Goal: Task Accomplishment & Management: Use online tool/utility

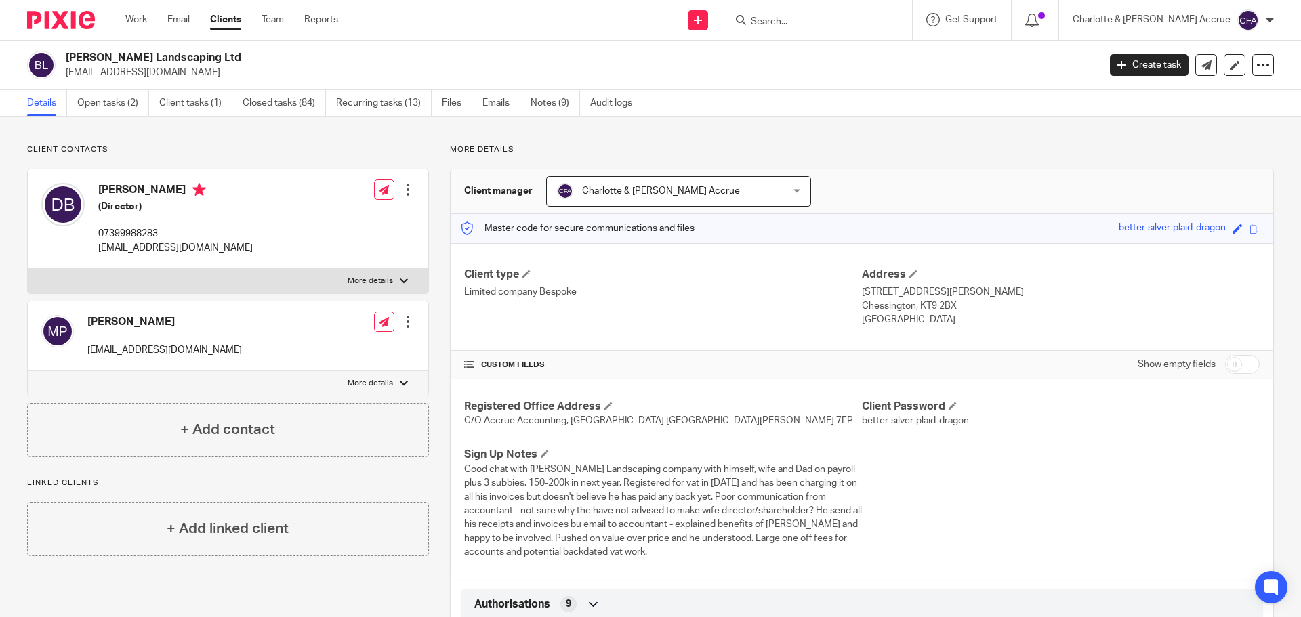
click at [846, 18] on input "Search" at bounding box center [810, 22] width 122 height 12
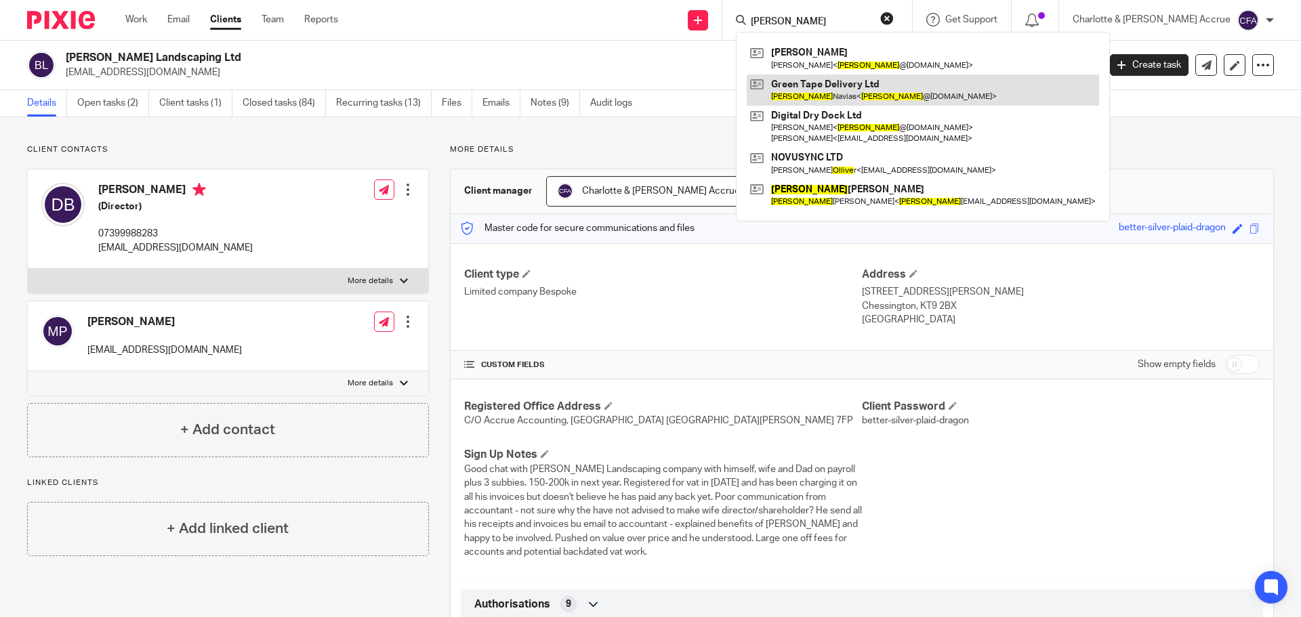
type input "ollie"
click at [856, 82] on link at bounding box center [923, 90] width 352 height 31
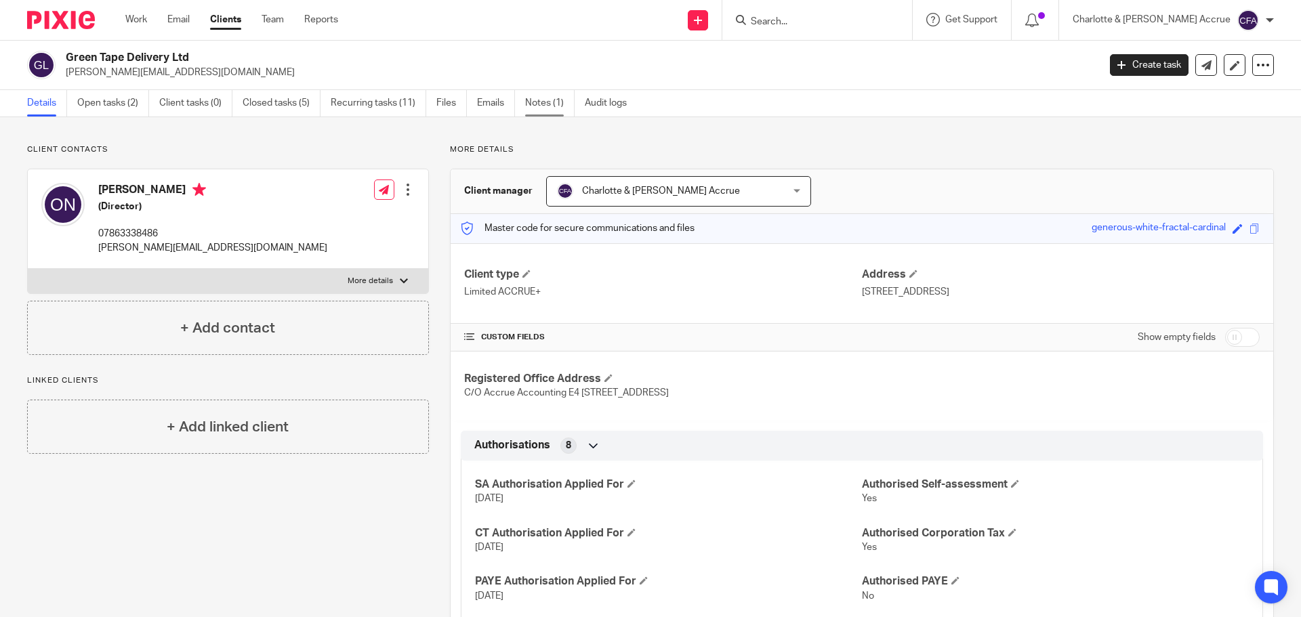
click at [540, 102] on link "Notes (1)" at bounding box center [549, 103] width 49 height 26
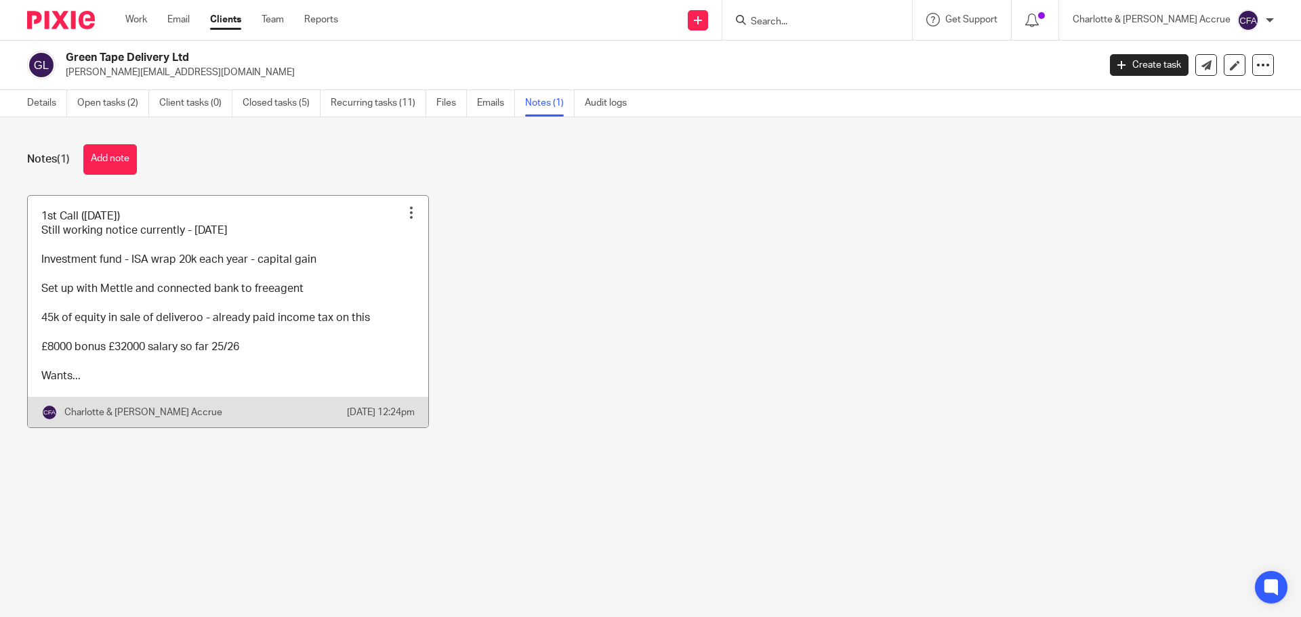
click at [109, 311] on link at bounding box center [228, 312] width 400 height 232
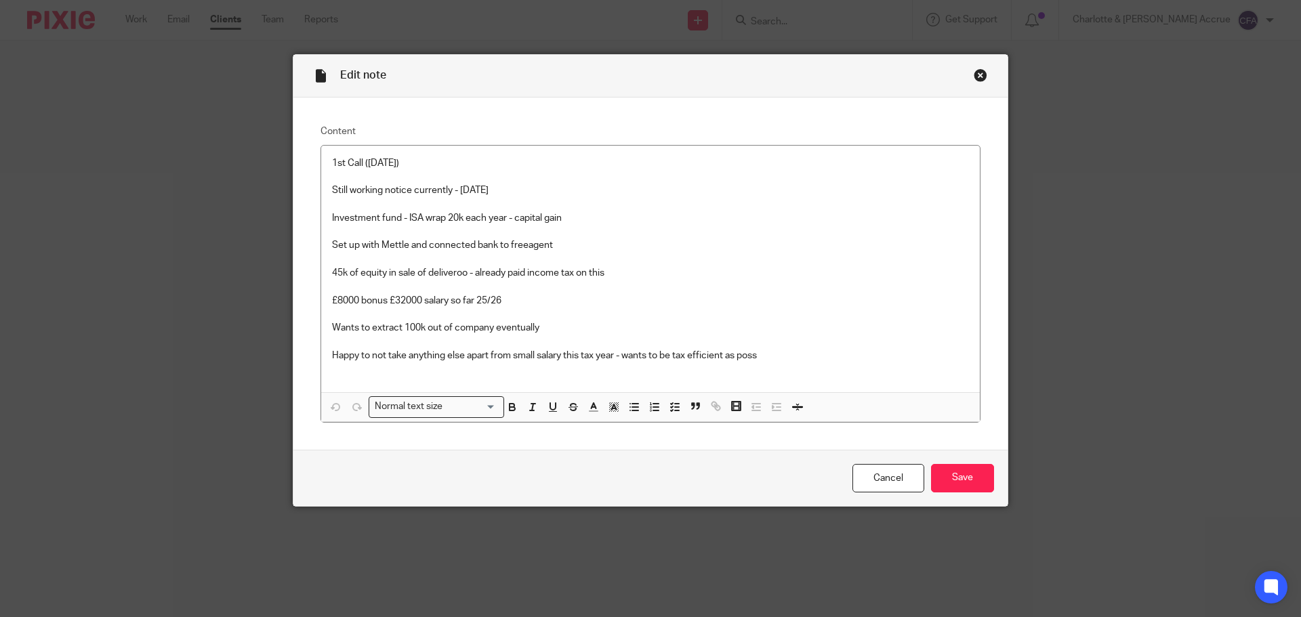
click at [977, 75] on div "Close this dialog window" at bounding box center [981, 75] width 14 height 14
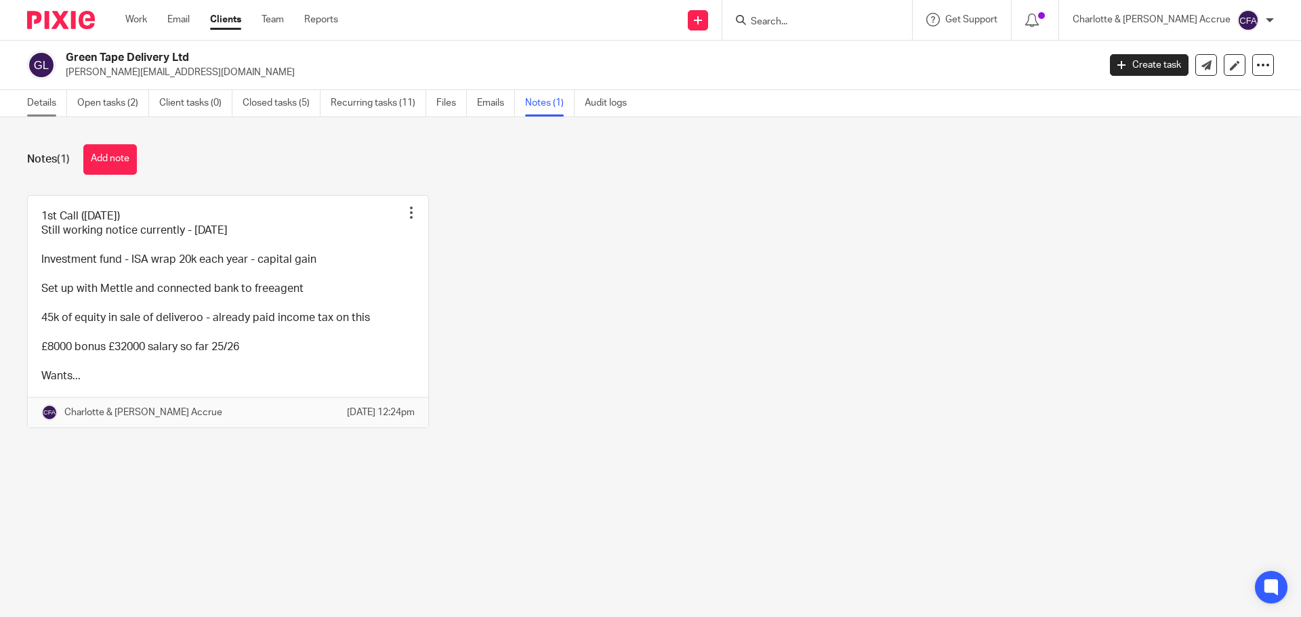
click at [37, 102] on link "Details" at bounding box center [47, 103] width 40 height 26
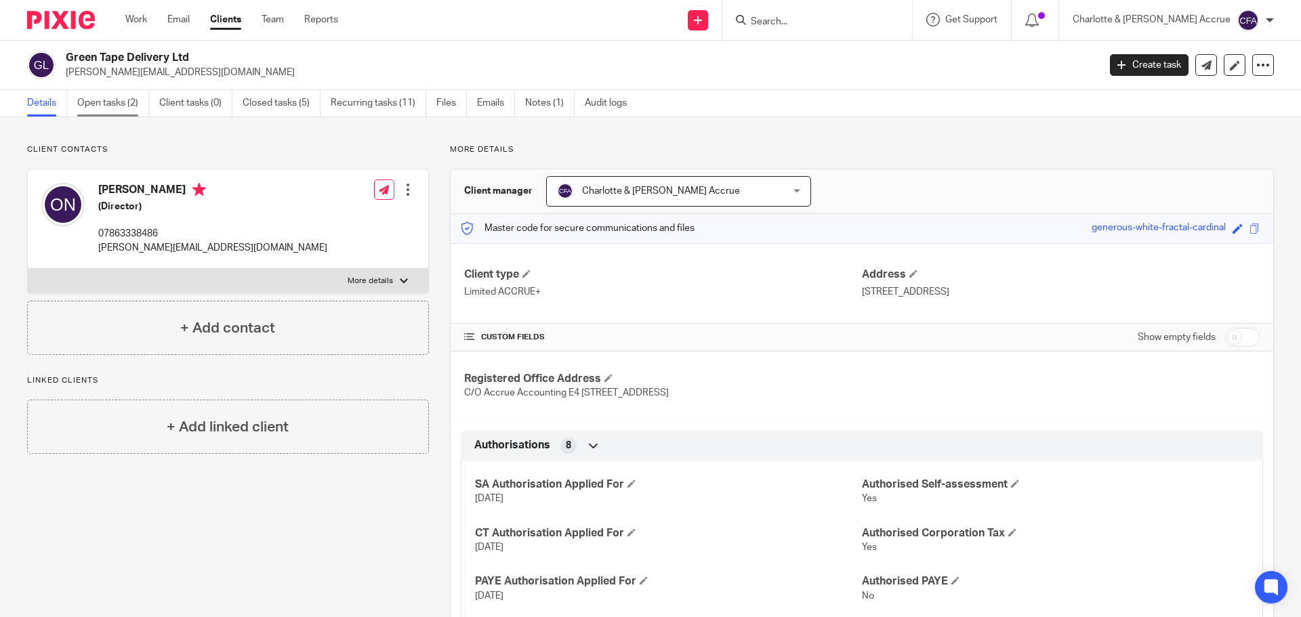
click at [117, 98] on link "Open tasks (2)" at bounding box center [113, 103] width 72 height 26
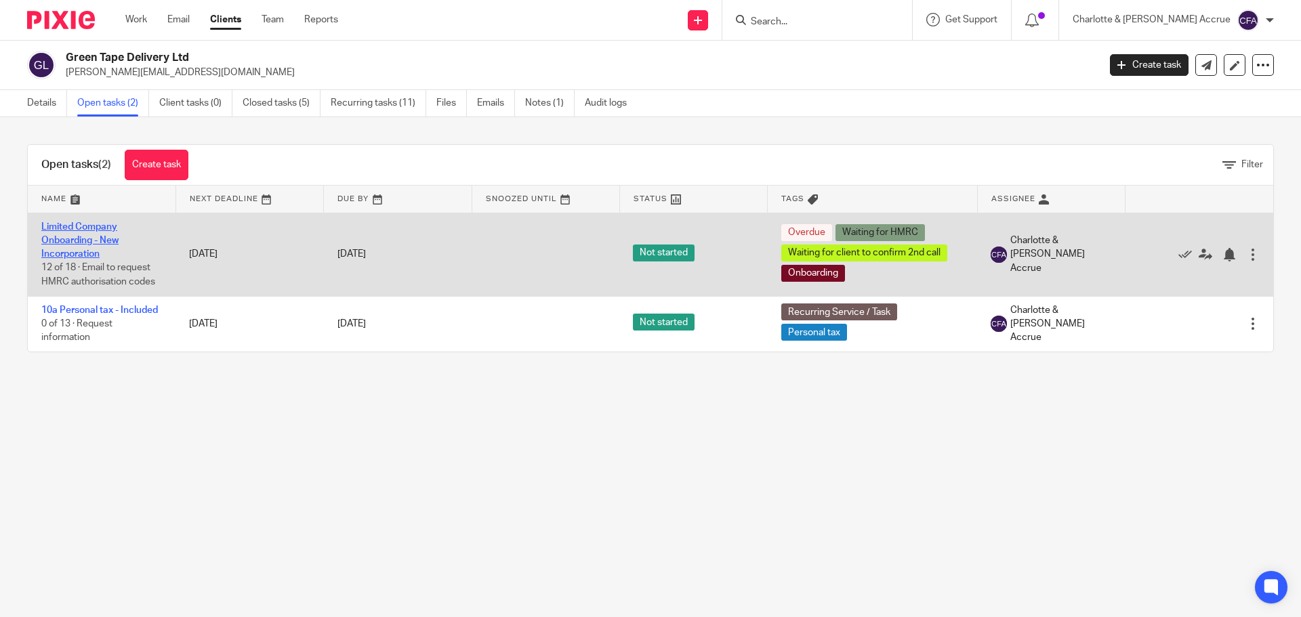
click at [87, 227] on link "Limited Company Onboarding - New Incorporation" at bounding box center [79, 240] width 77 height 37
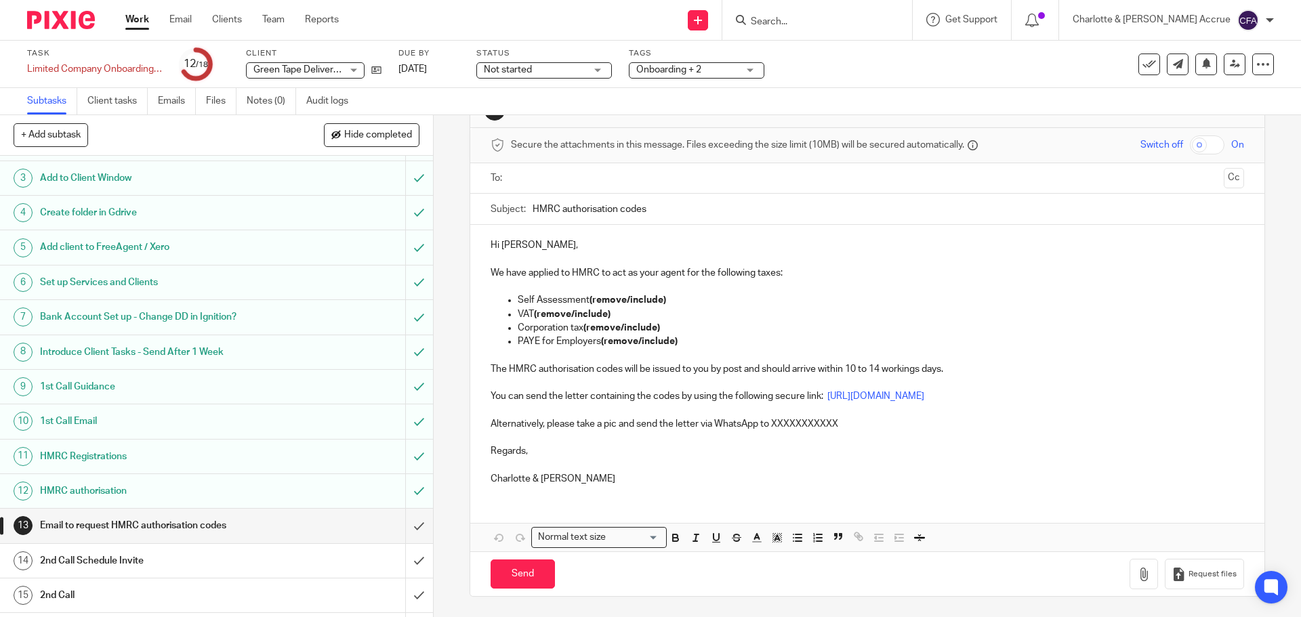
scroll to position [179, 0]
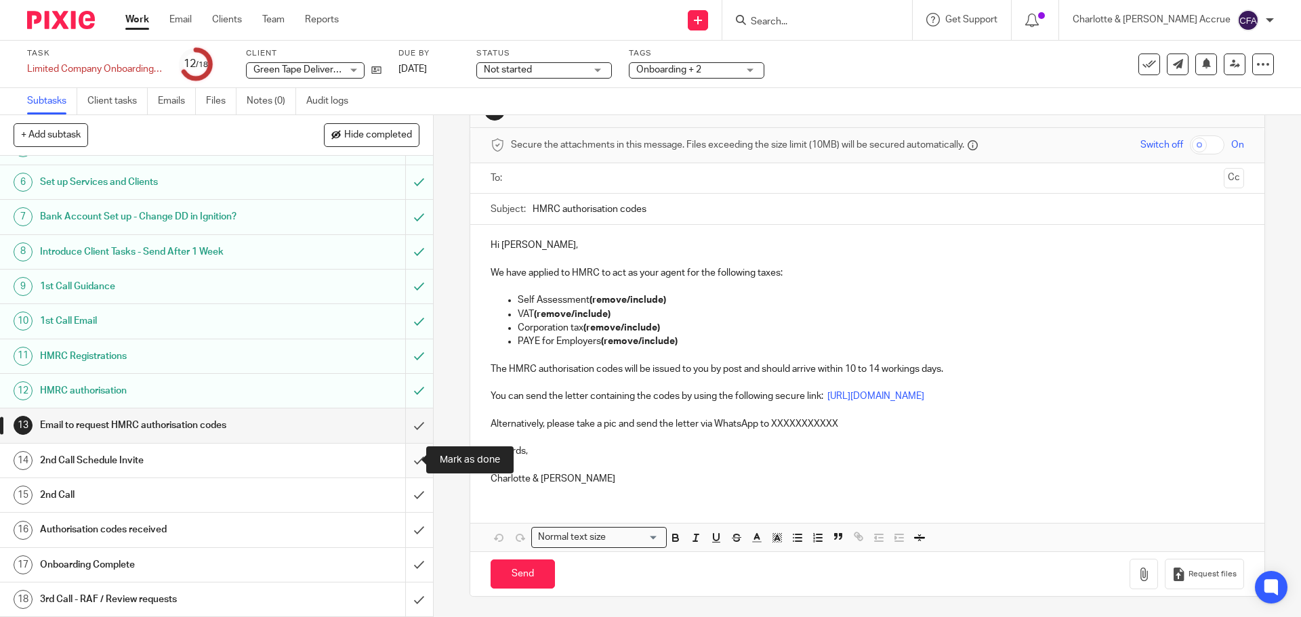
click at [403, 457] on input "submit" at bounding box center [216, 461] width 433 height 34
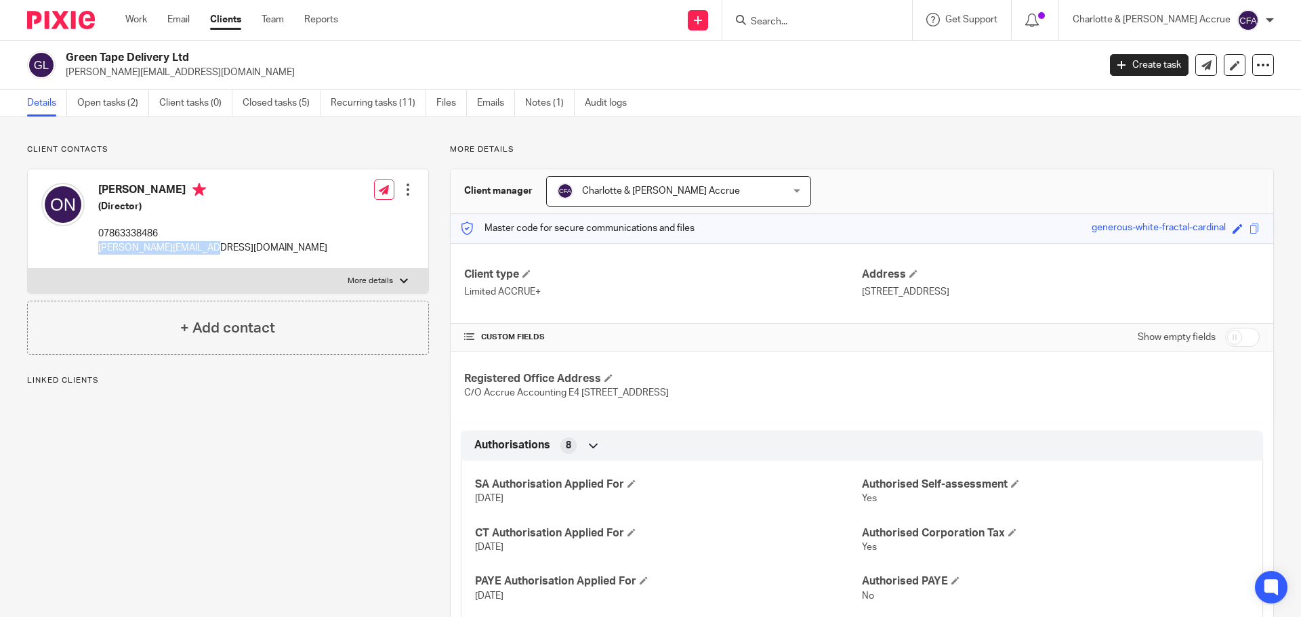
drag, startPoint x: 133, startPoint y: 247, endPoint x: 99, endPoint y: 247, distance: 33.9
click at [99, 247] on div "[PERSON_NAME] (Director) 07863338486 [PERSON_NAME][EMAIL_ADDRESS][DOMAIN_NAME] …" at bounding box center [228, 219] width 400 height 100
click at [529, 98] on link "Notes (1)" at bounding box center [549, 103] width 49 height 26
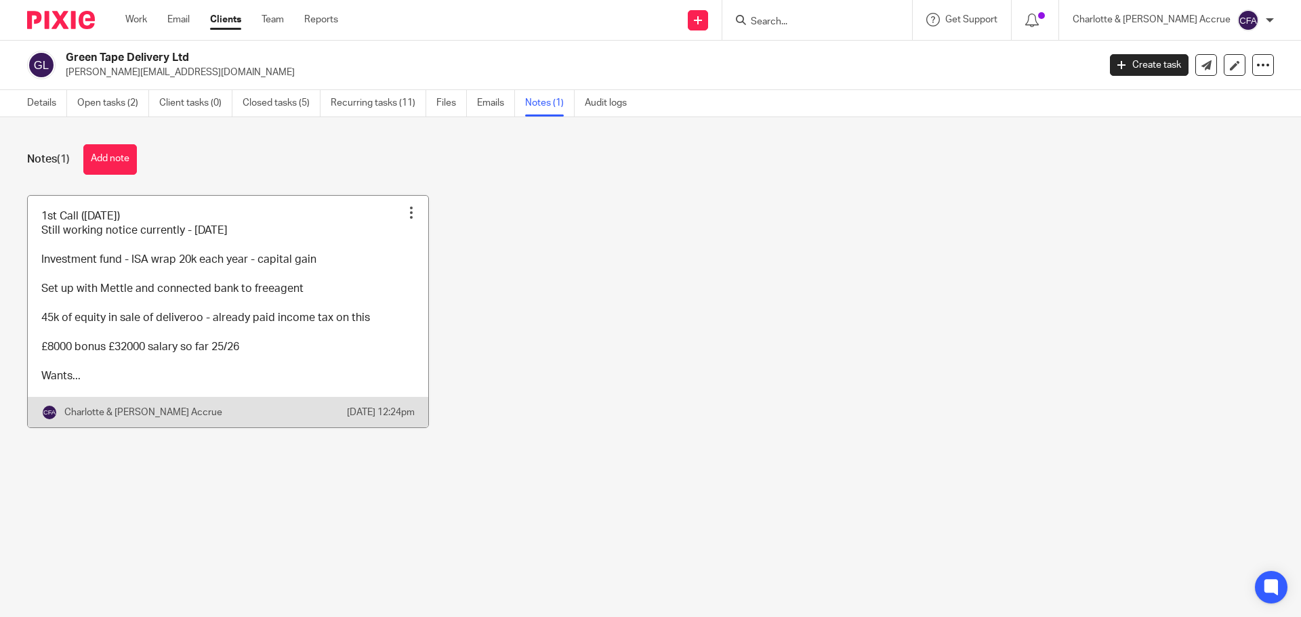
click at [235, 295] on link at bounding box center [228, 312] width 400 height 232
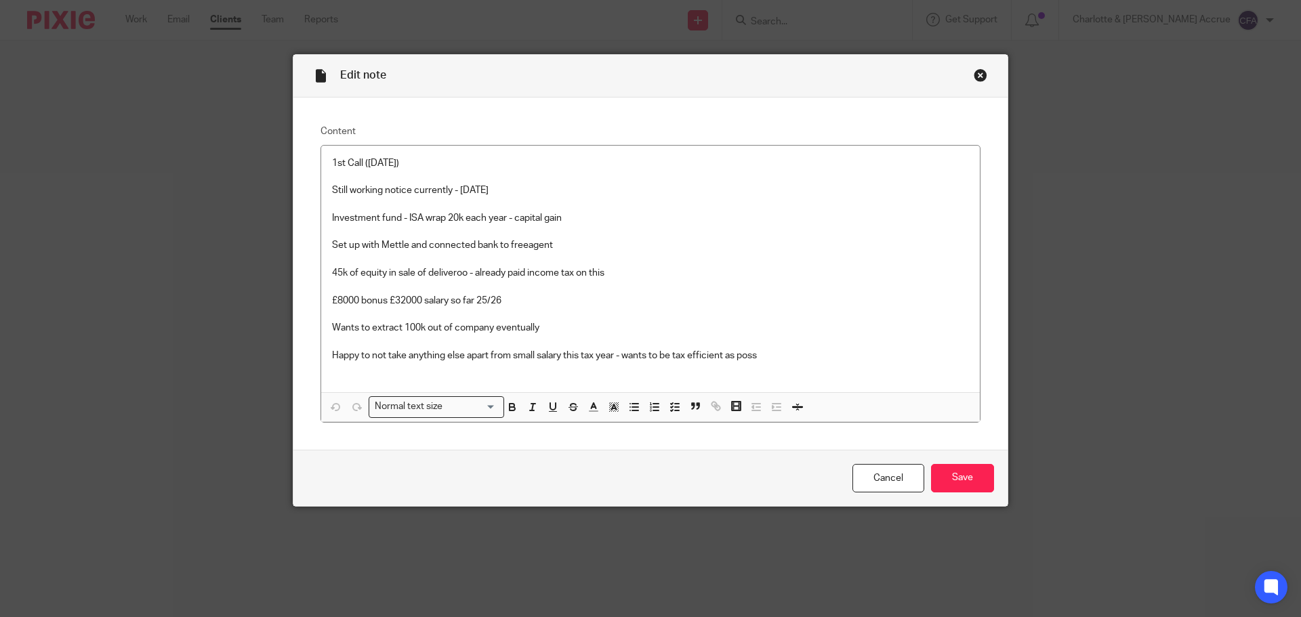
drag, startPoint x: 386, startPoint y: 74, endPoint x: 333, endPoint y: 76, distance: 52.2
click at [333, 76] on div "Edit note" at bounding box center [650, 76] width 714 height 43
click at [362, 101] on div "Content 1st Call (08/07/2025) Still working notice currently - 29th July Invest…" at bounding box center [650, 274] width 714 height 352
click at [974, 79] on div "Close this dialog window" at bounding box center [981, 75] width 14 height 14
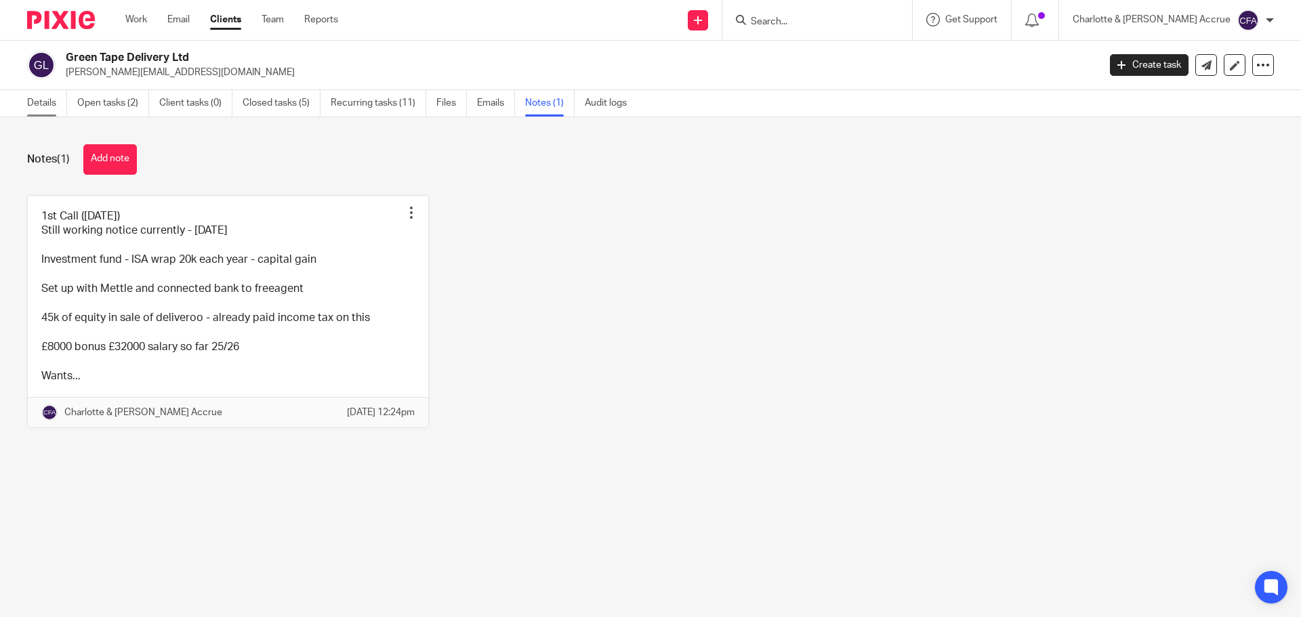
click at [47, 101] on link "Details" at bounding box center [47, 103] width 40 height 26
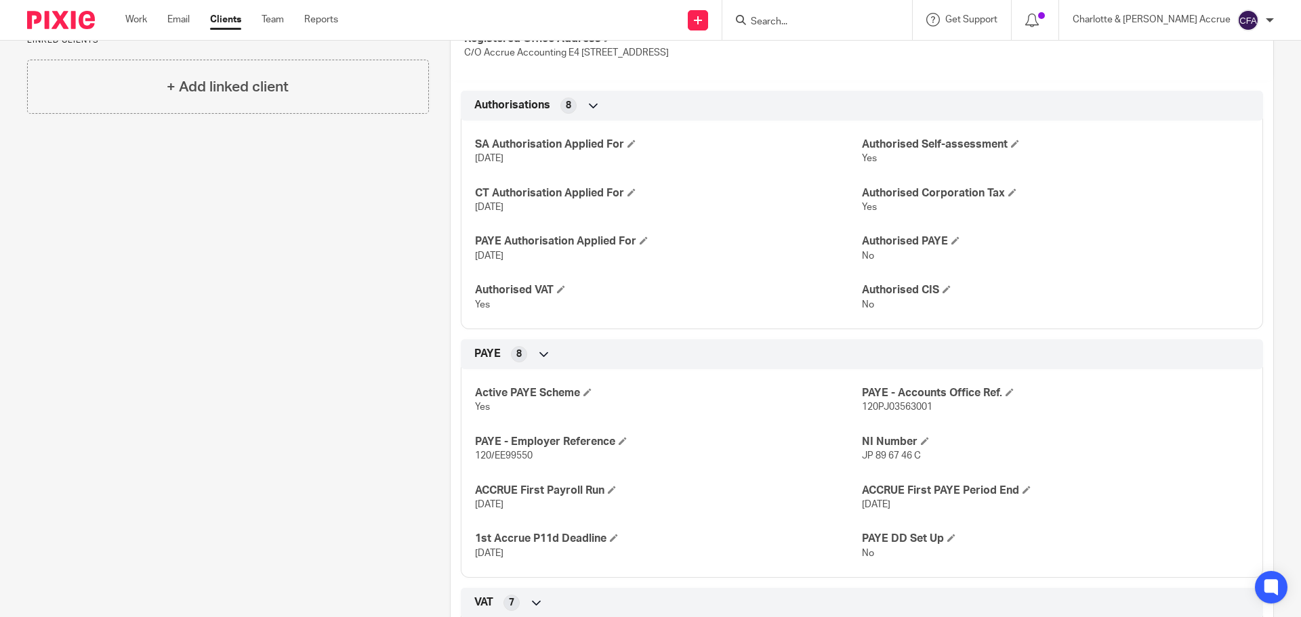
scroll to position [339, 0]
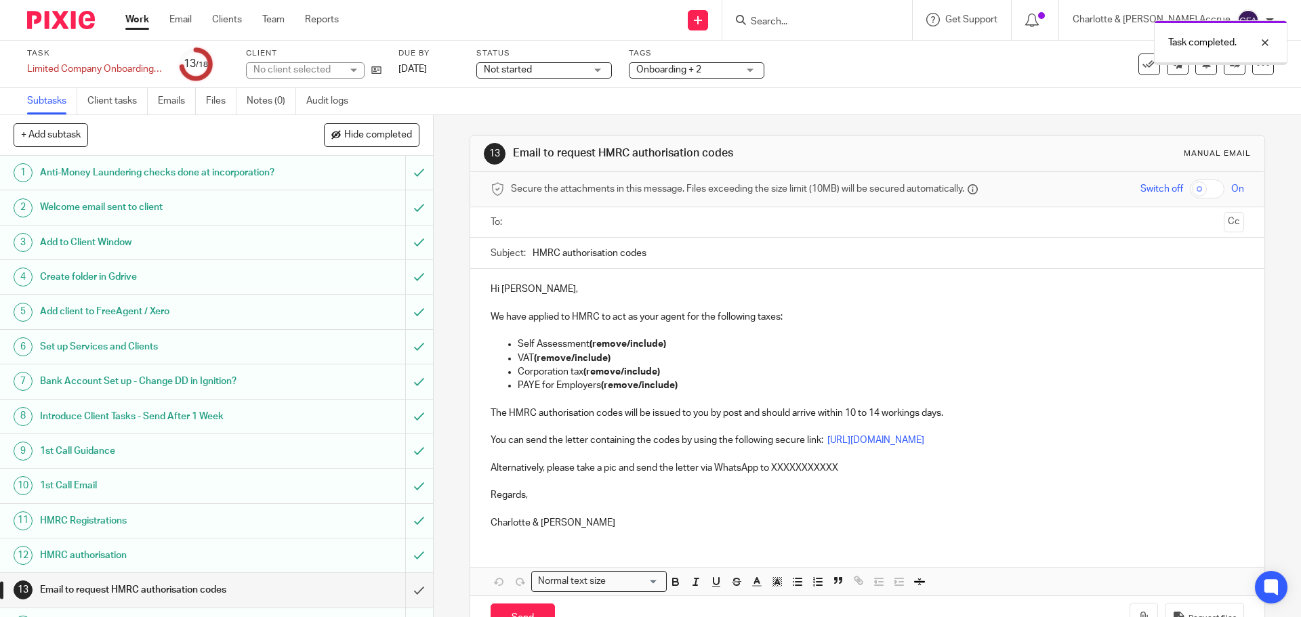
scroll to position [179, 0]
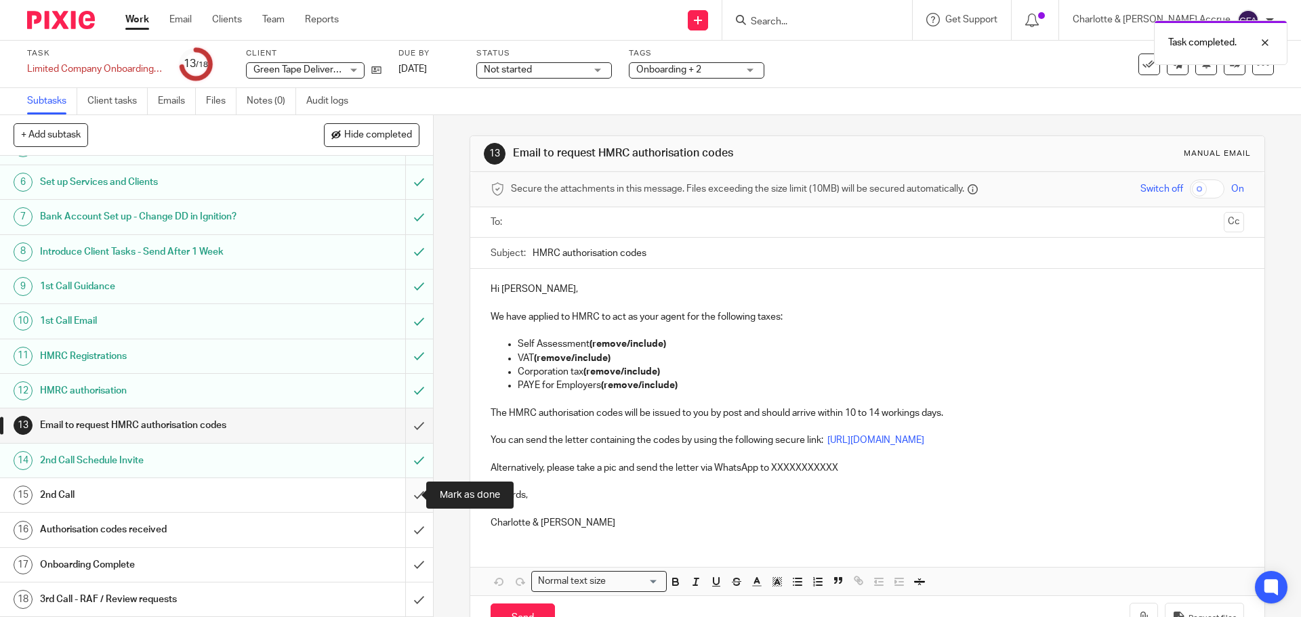
click at [411, 497] on input "submit" at bounding box center [216, 495] width 433 height 34
click at [408, 461] on input "submit" at bounding box center [216, 461] width 433 height 34
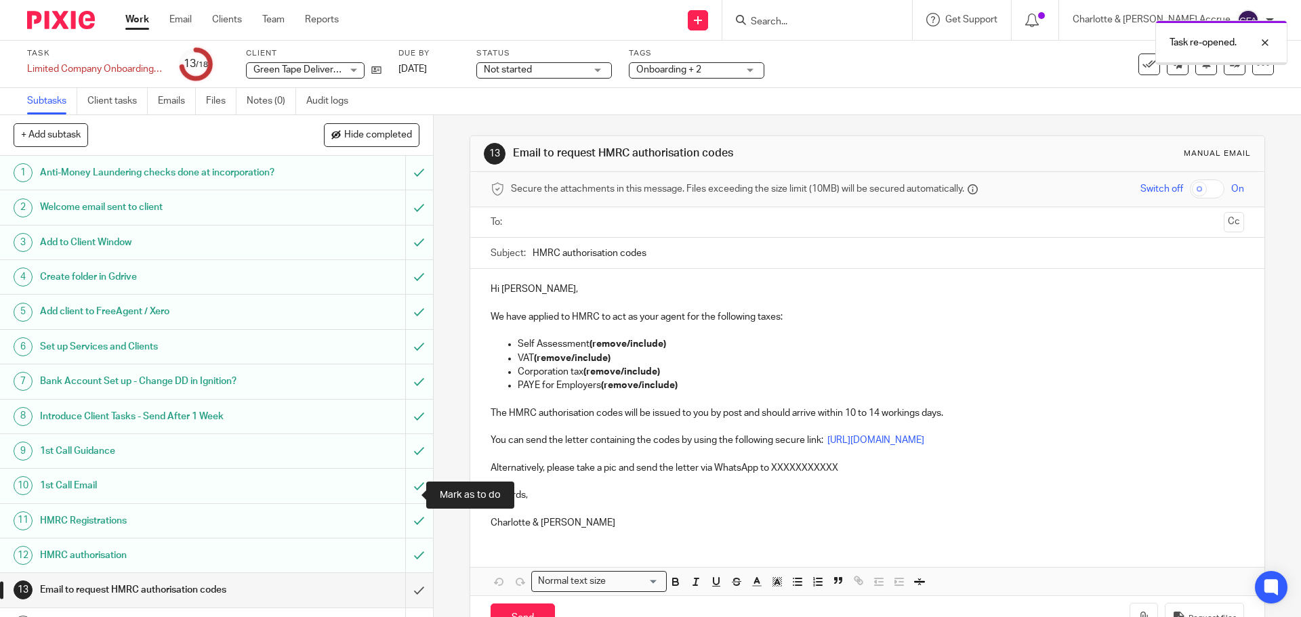
scroll to position [179, 0]
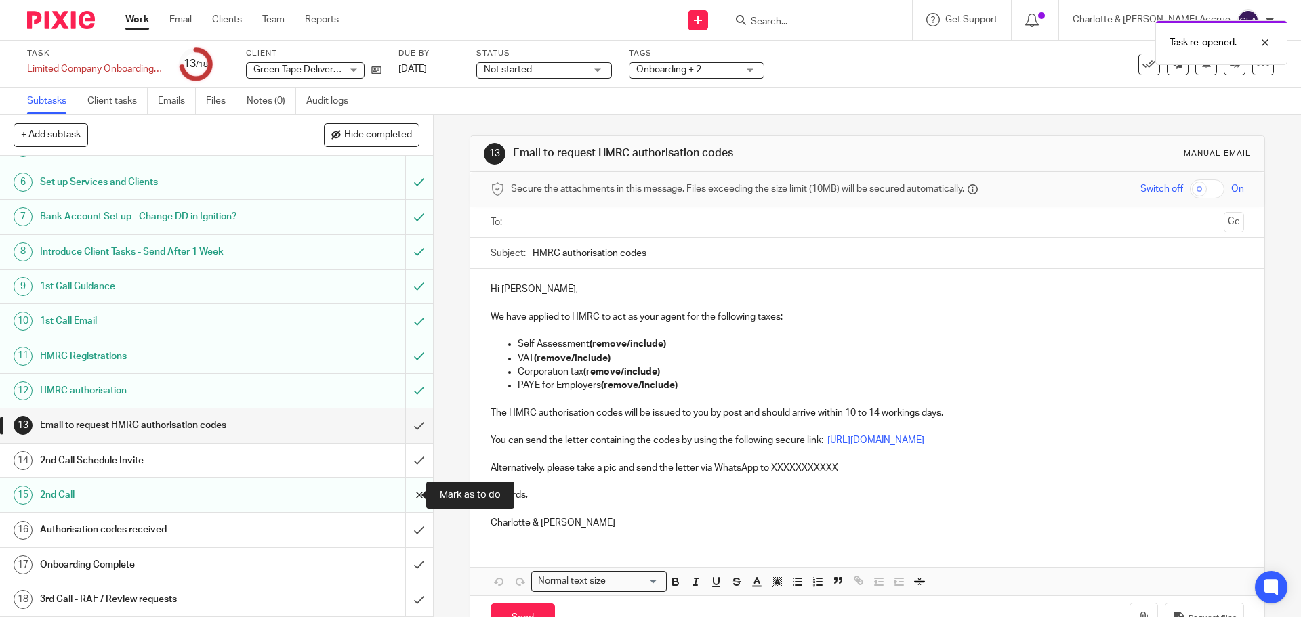
click at [402, 499] on input "submit" at bounding box center [216, 495] width 433 height 34
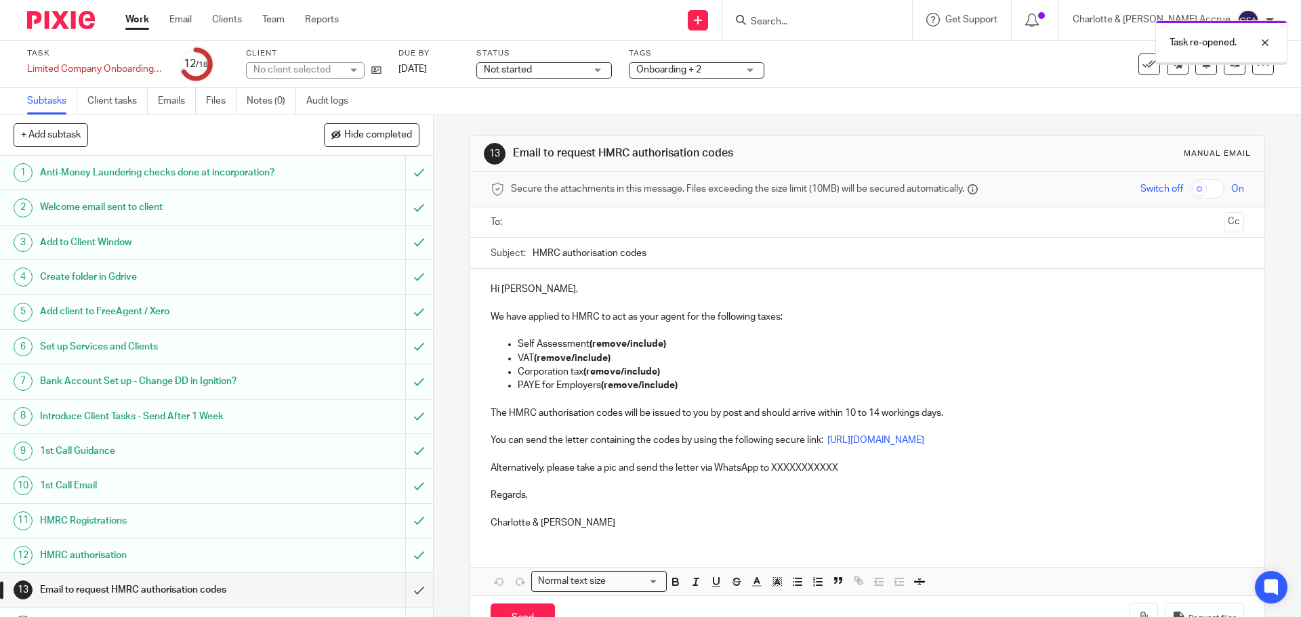
scroll to position [179, 0]
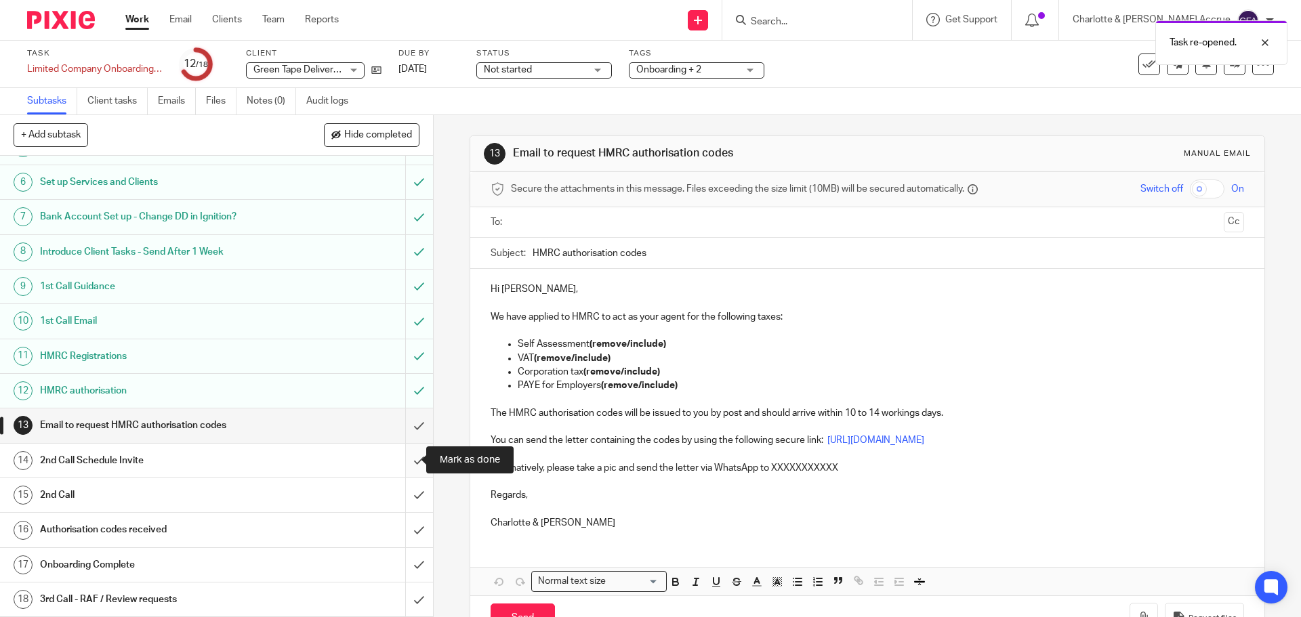
click at [402, 461] on input "submit" at bounding box center [216, 461] width 433 height 34
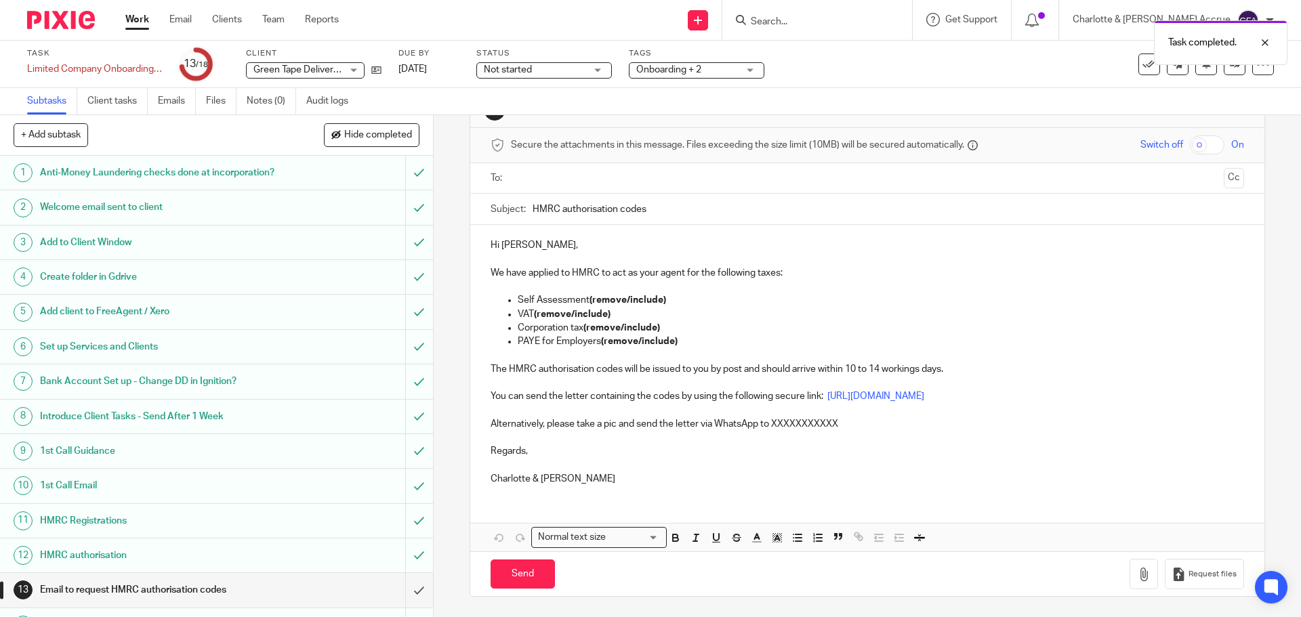
scroll to position [179, 0]
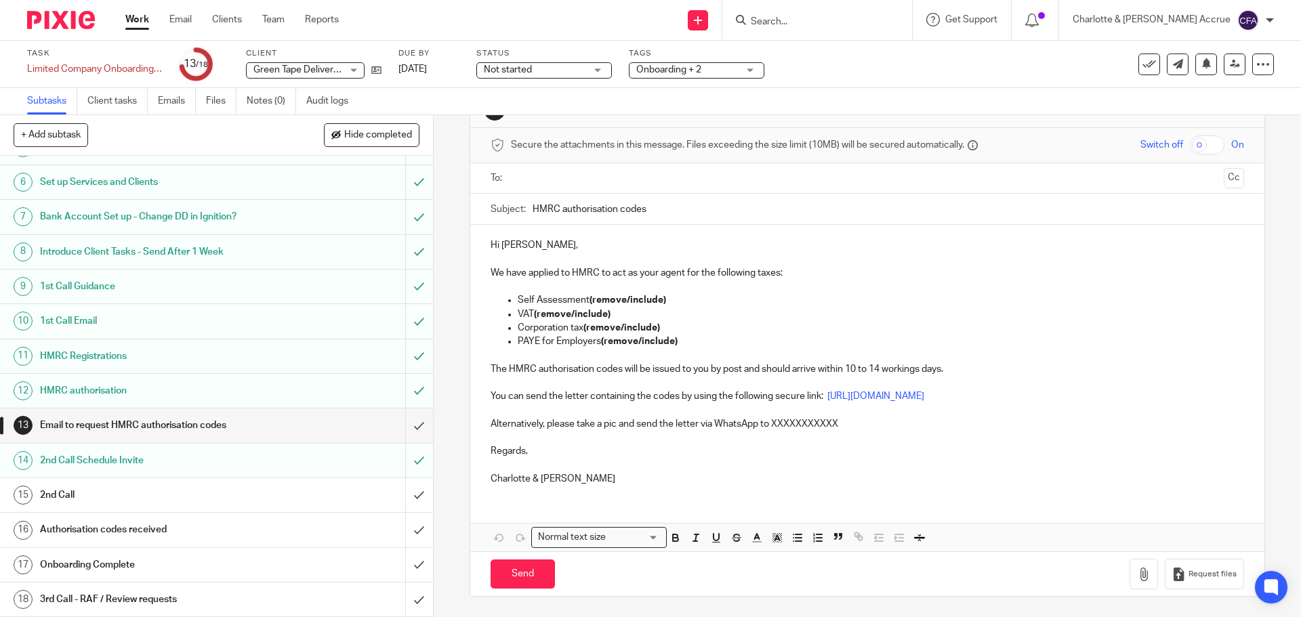
click at [669, 71] on span "Onboarding + 2" at bounding box center [668, 69] width 65 height 9
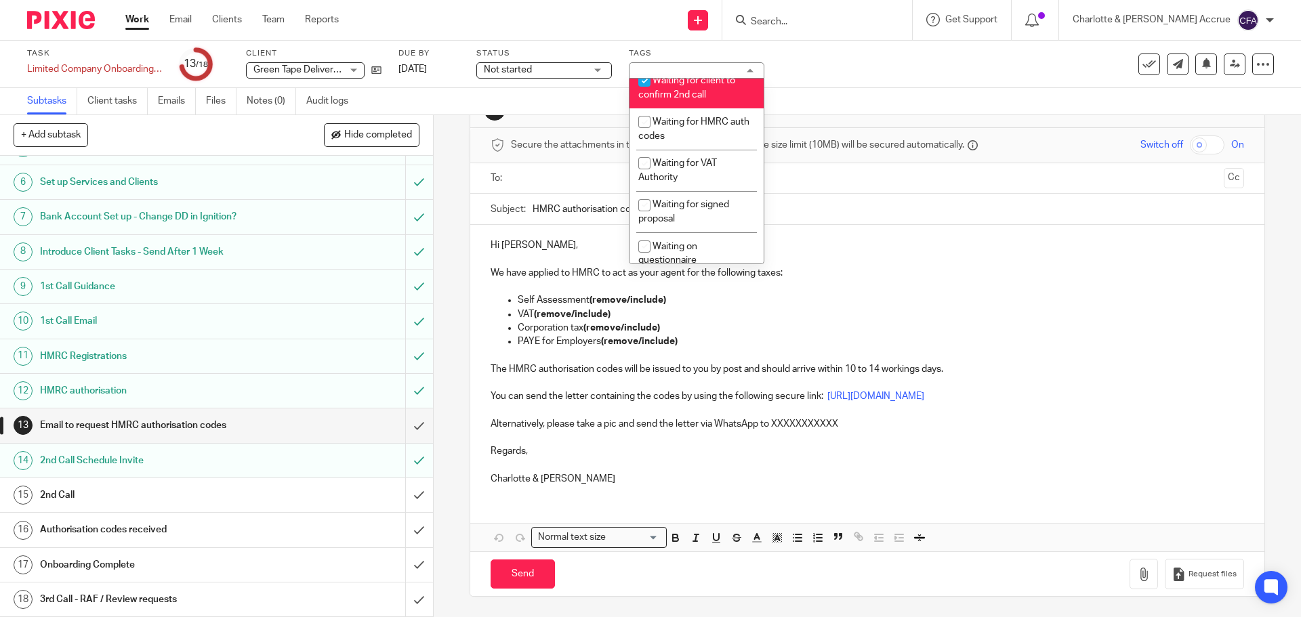
drag, startPoint x: 686, startPoint y: 135, endPoint x: 693, endPoint y: 136, distance: 7.5
click at [686, 100] on span "Waiting for client to confirm 2nd call" at bounding box center [686, 88] width 97 height 24
checkbox input "false"
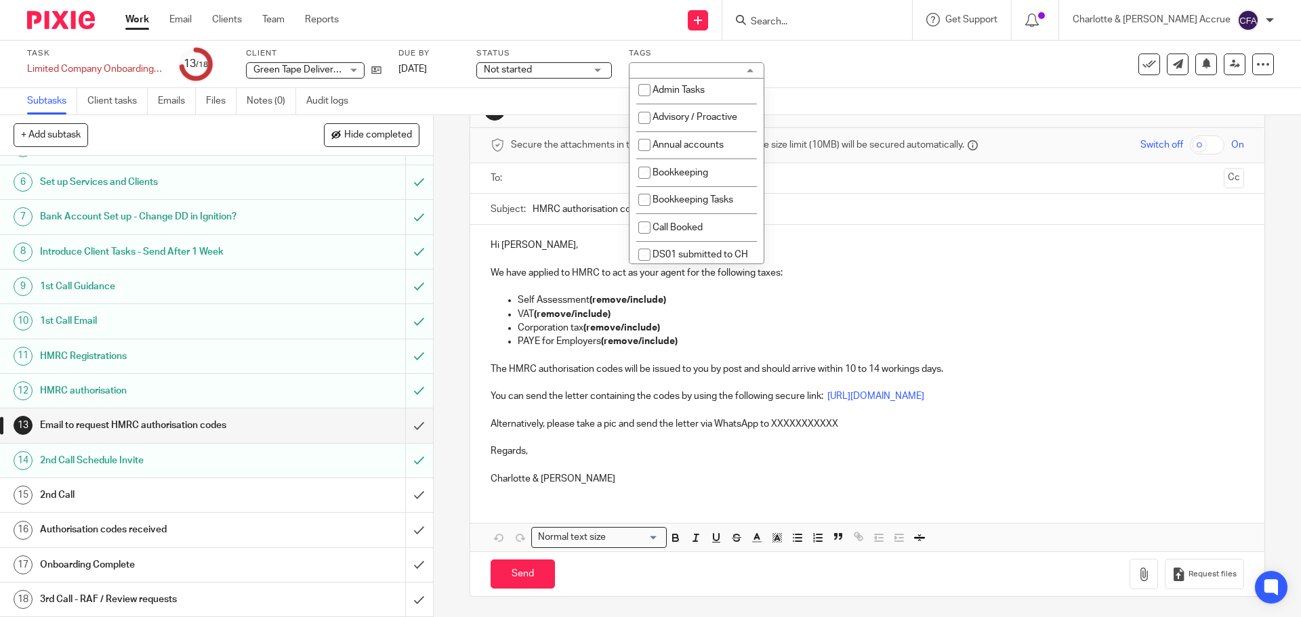
scroll to position [1, 0]
click at [692, 220] on li "Call Booked" at bounding box center [696, 229] width 134 height 28
checkbox input "true"
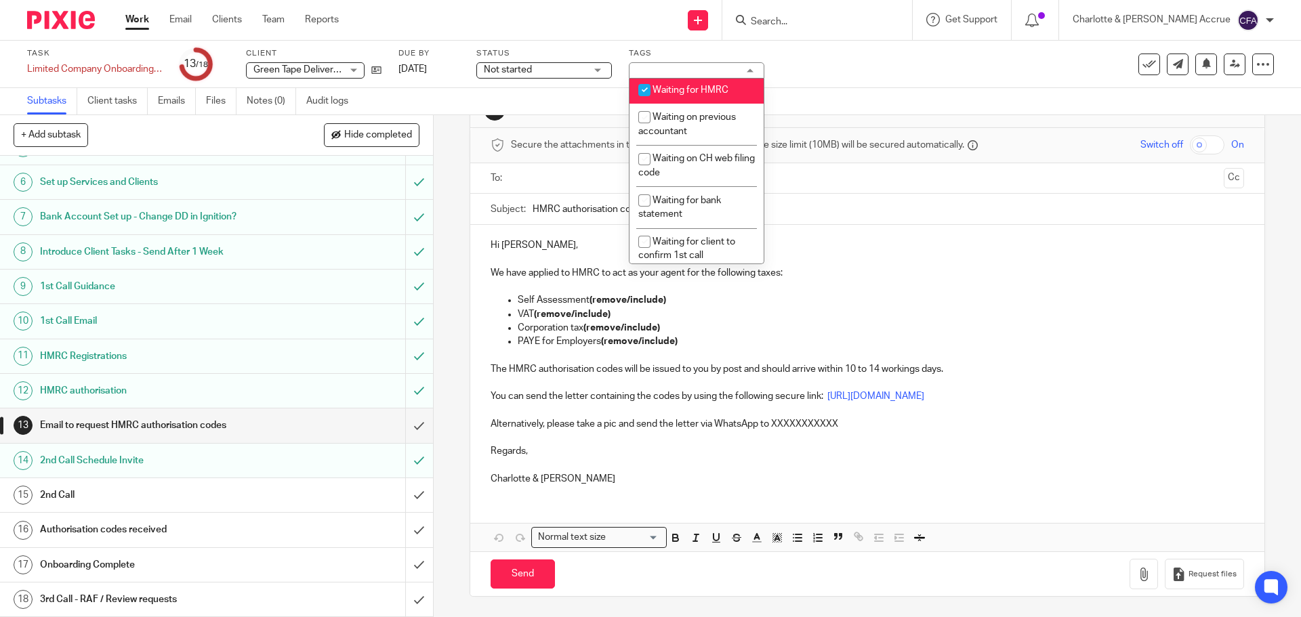
click at [681, 95] on span "Waiting for HMRC" at bounding box center [691, 89] width 76 height 9
click at [653, 103] on input "checkbox" at bounding box center [644, 90] width 26 height 26
checkbox input "true"
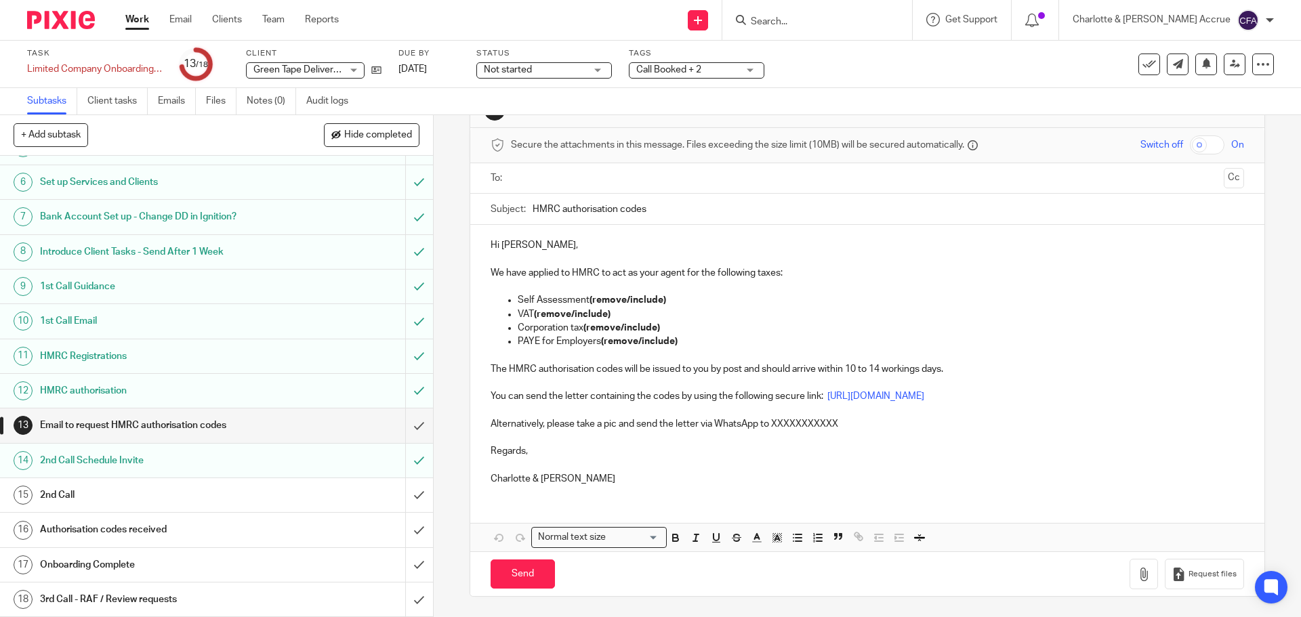
scroll to position [179, 0]
click at [408, 429] on input "submit" at bounding box center [216, 426] width 433 height 34
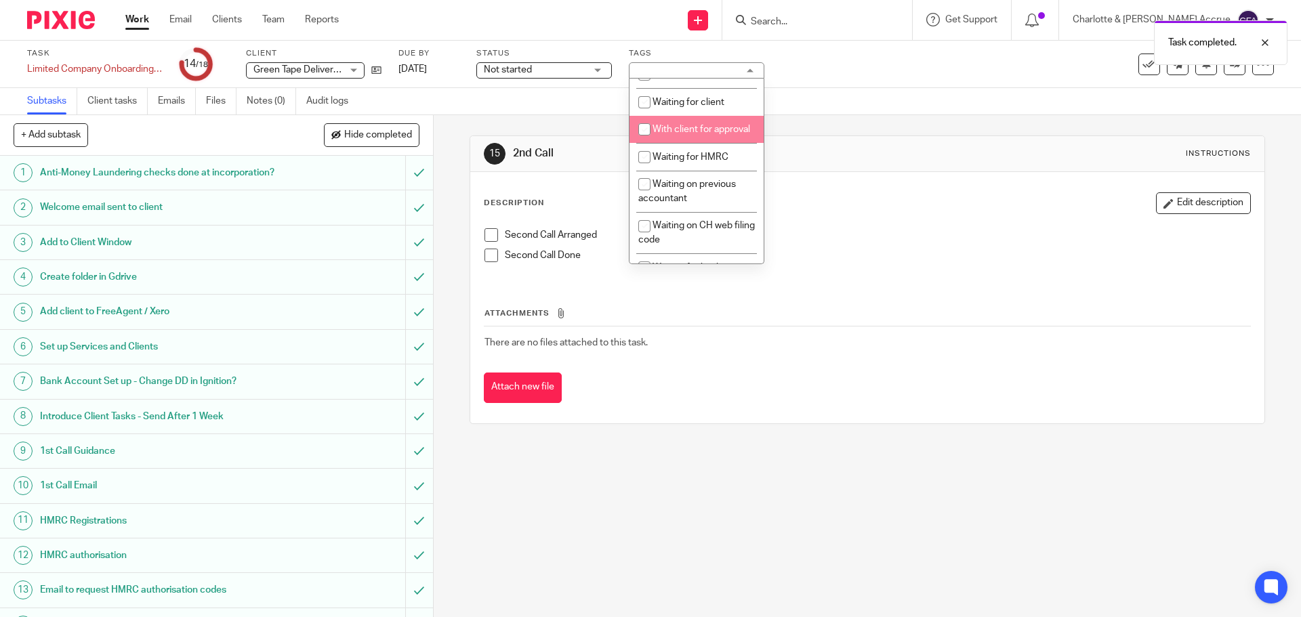
scroll to position [745, 0]
click at [596, 114] on div "Subtasks Client tasks Emails Files Notes (0) Audit logs" at bounding box center [650, 101] width 1301 height 27
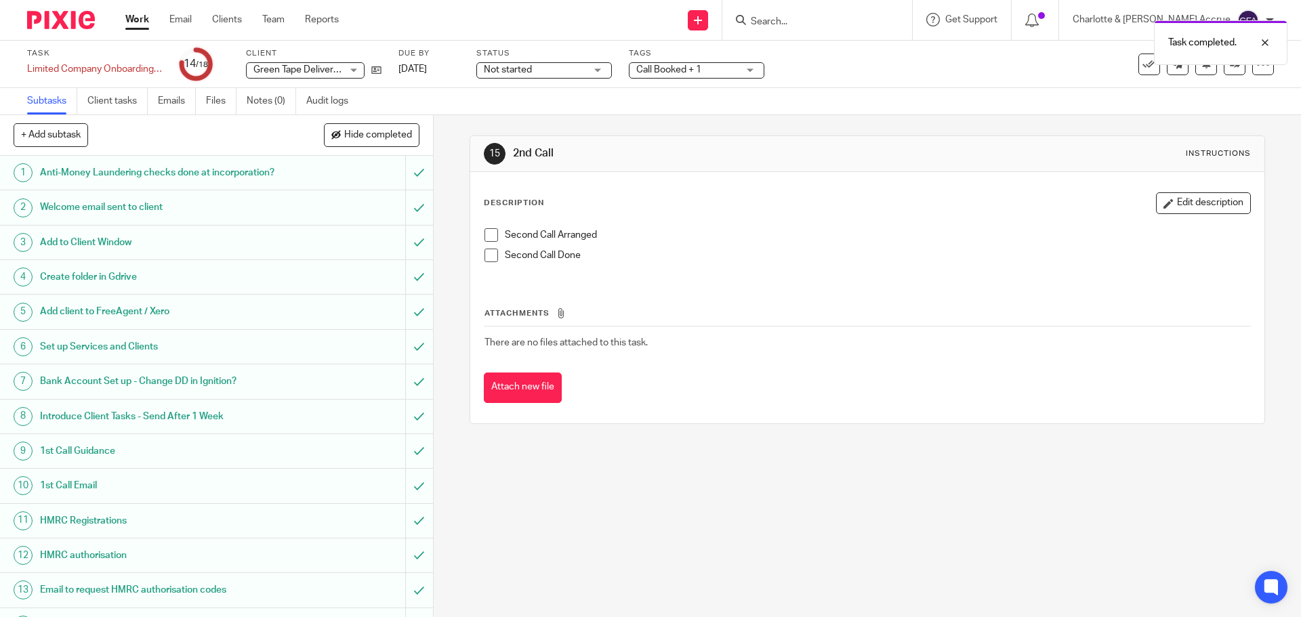
click at [691, 70] on span "Call Booked + 1" at bounding box center [668, 69] width 65 height 9
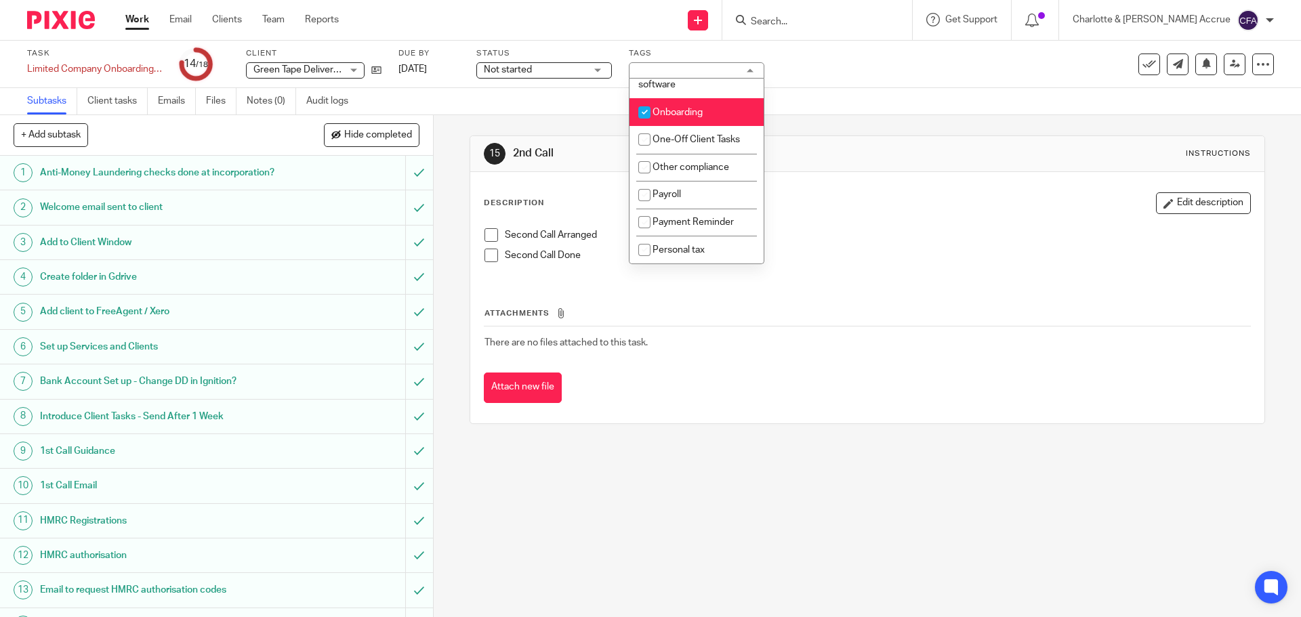
scroll to position [272, 0]
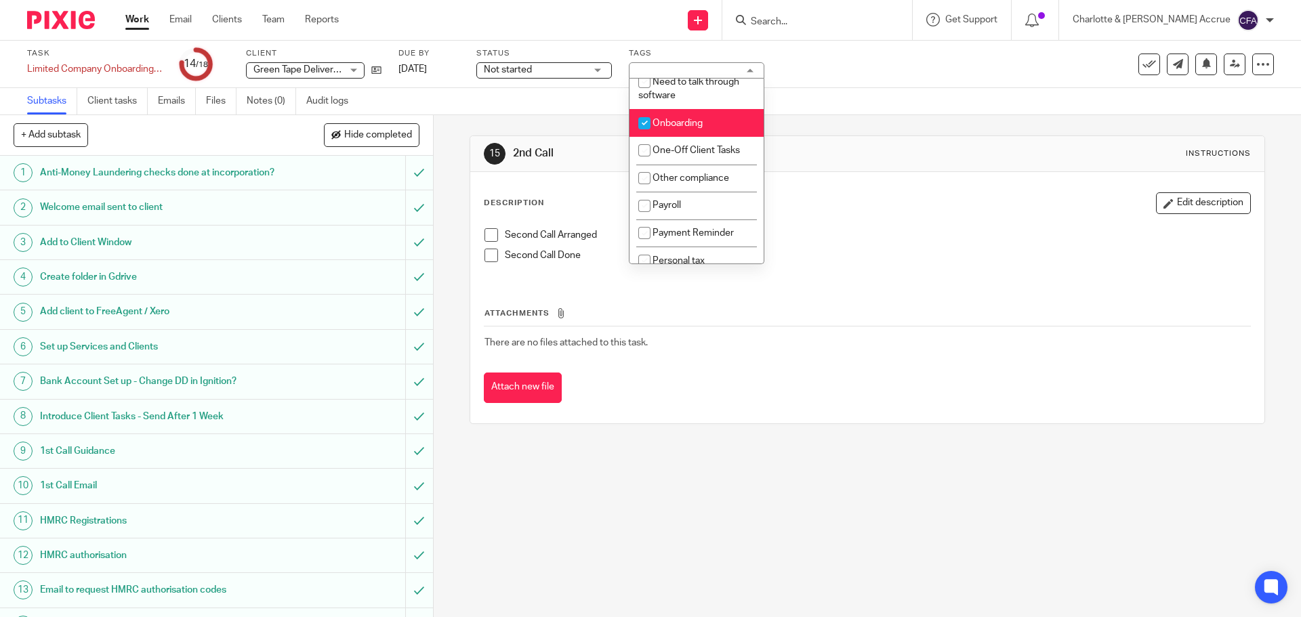
click at [575, 127] on div "15 2nd Call Instructions Description Edit description Second Call Arranged Seco…" at bounding box center [867, 279] width 795 height 329
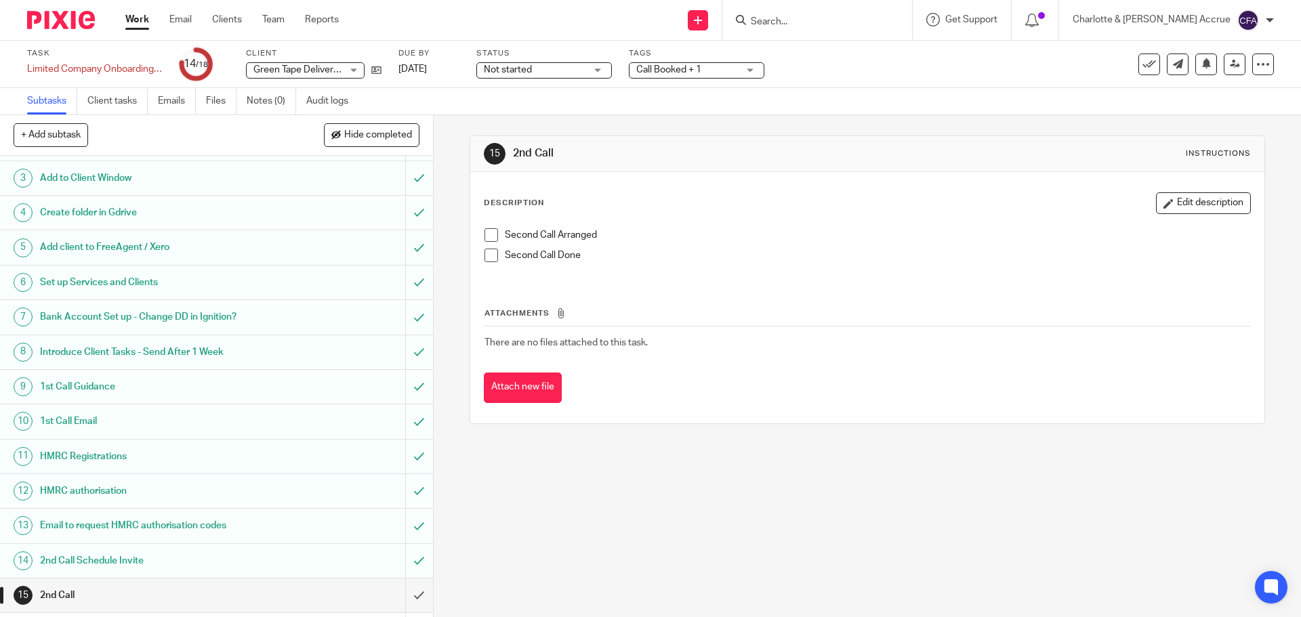
scroll to position [179, 0]
